Goal: Information Seeking & Learning: Learn about a topic

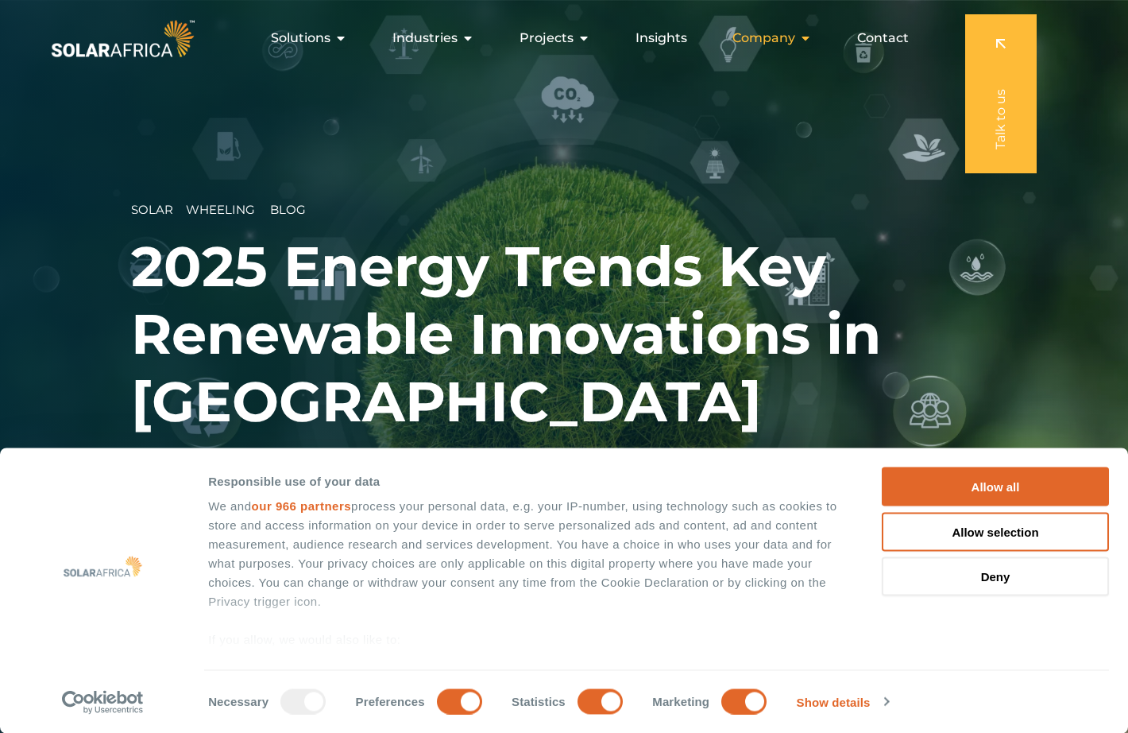
click at [809, 41] on icon "Menu" at bounding box center [805, 38] width 13 height 13
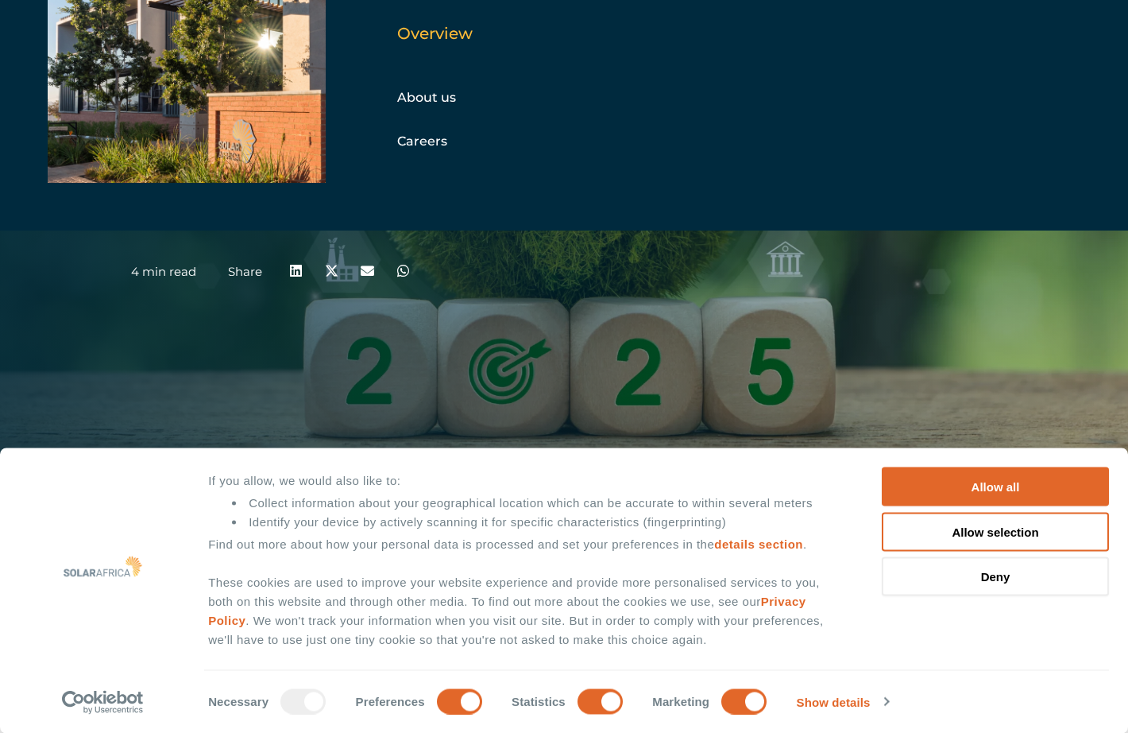
scroll to position [161, 0]
click at [527, 705] on strong "Statistics" at bounding box center [539, 701] width 54 height 14
click at [578, 705] on input "Statistics" at bounding box center [600, 700] width 45 height 25
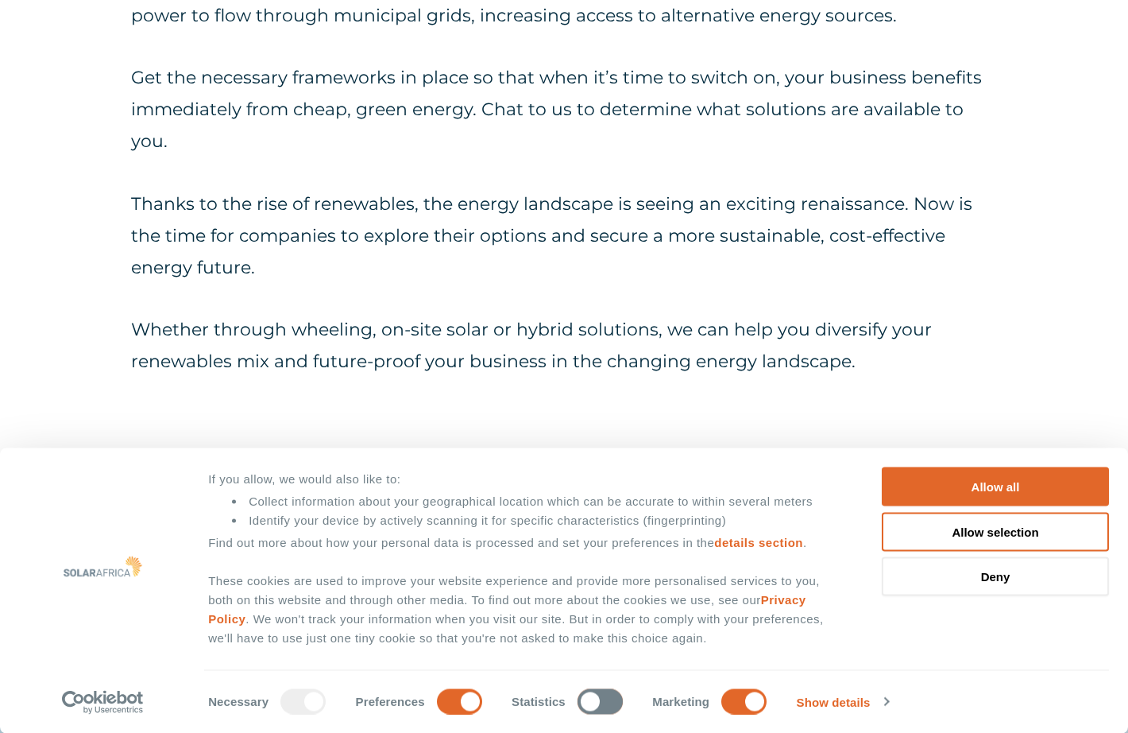
scroll to position [3655, 0]
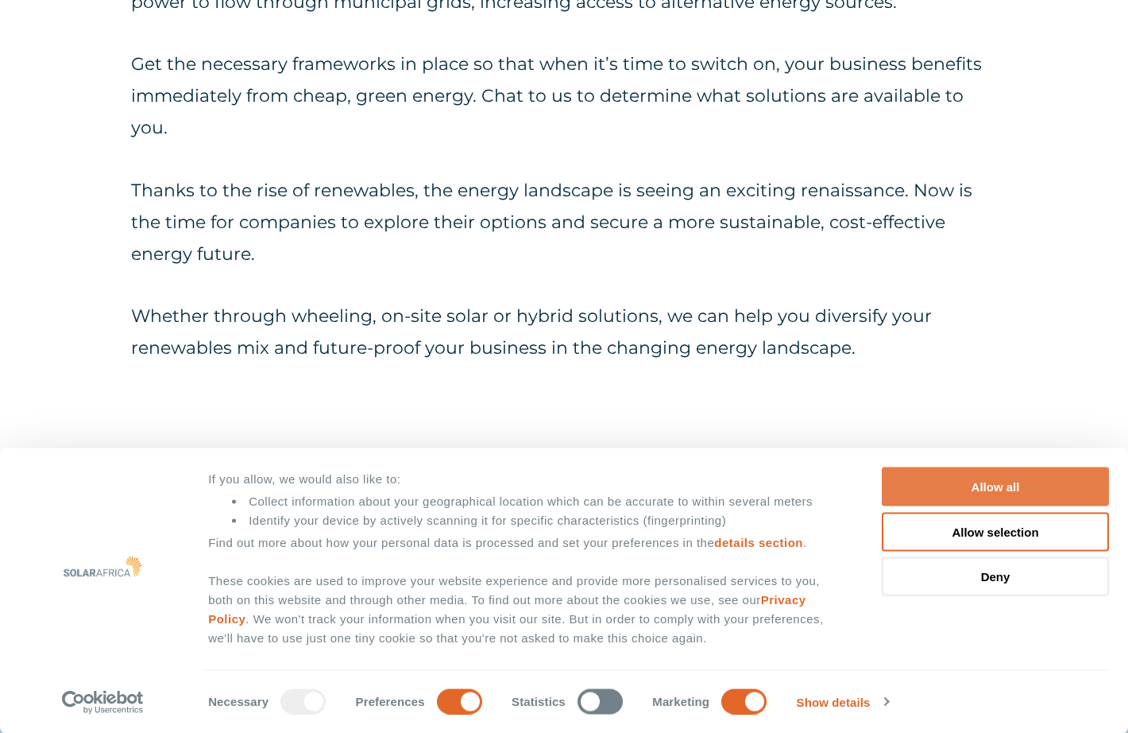
click at [1012, 489] on button "Allow all" at bounding box center [995, 486] width 227 height 39
checkbox input "true"
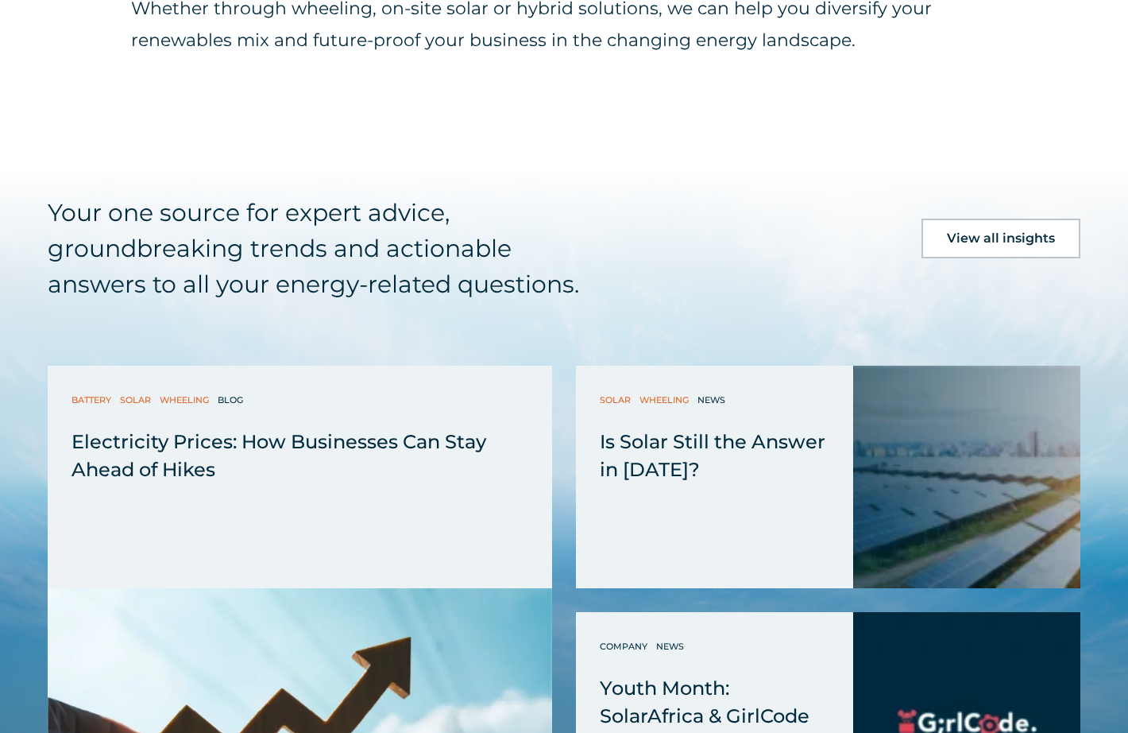
scroll to position [3973, 0]
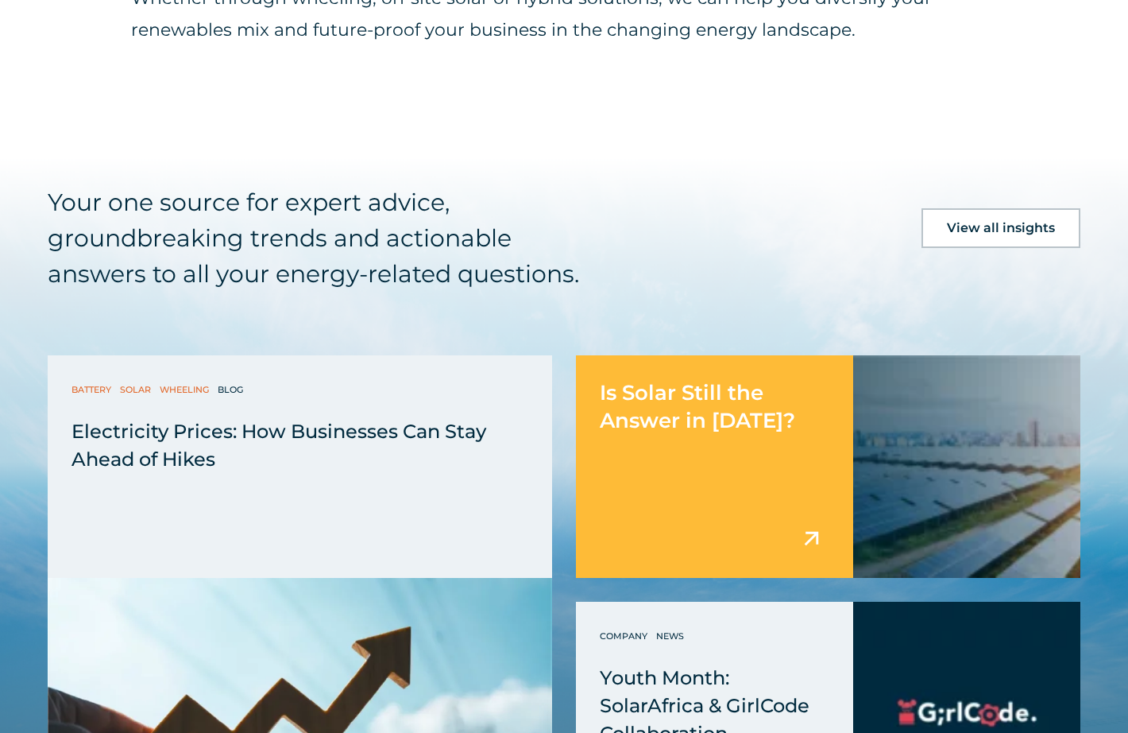
click at [780, 355] on div "Is Solar Still the Answer in [DATE]?" at bounding box center [714, 394] width 277 height 79
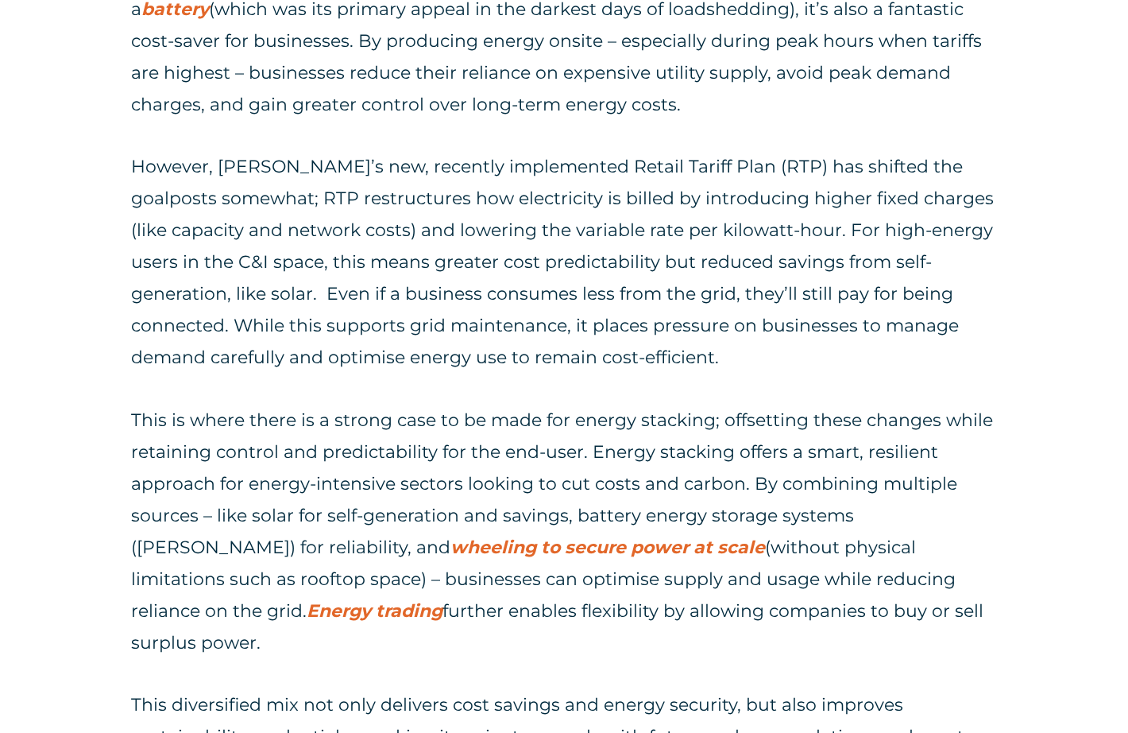
scroll to position [2543, 0]
